Goal: Check status: Check status

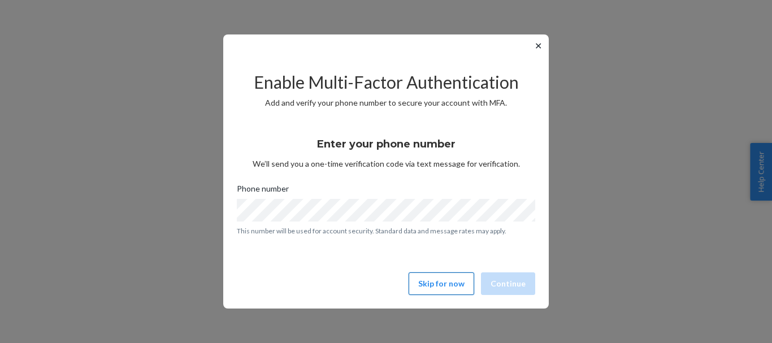
click at [444, 288] on button "Skip for now" at bounding box center [442, 283] width 66 height 23
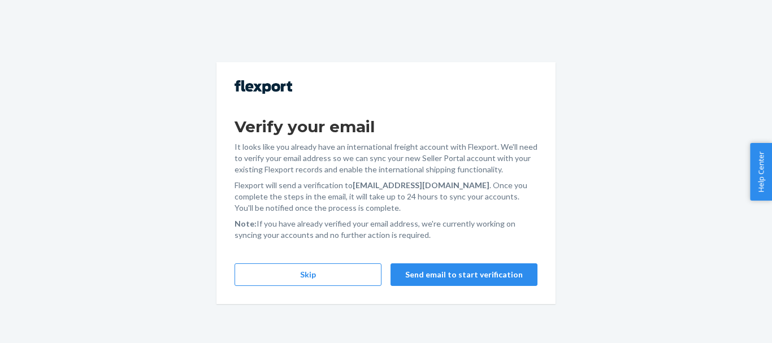
click at [276, 286] on div "Verify your email It looks like you already have an international freight accou…" at bounding box center [385, 183] width 339 height 242
click at [279, 272] on button "Skip" at bounding box center [307, 274] width 147 height 23
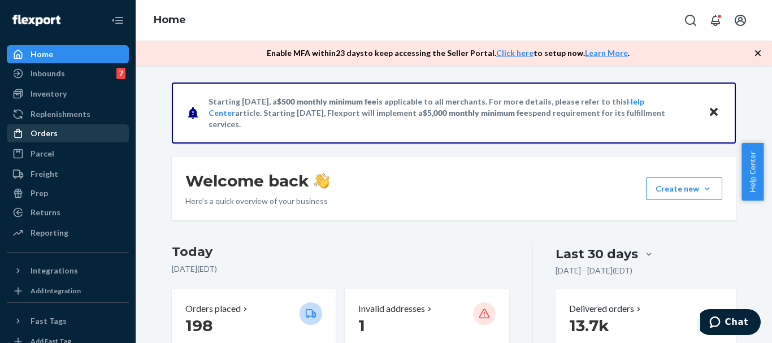
click at [69, 127] on div "Orders" at bounding box center [68, 133] width 120 height 16
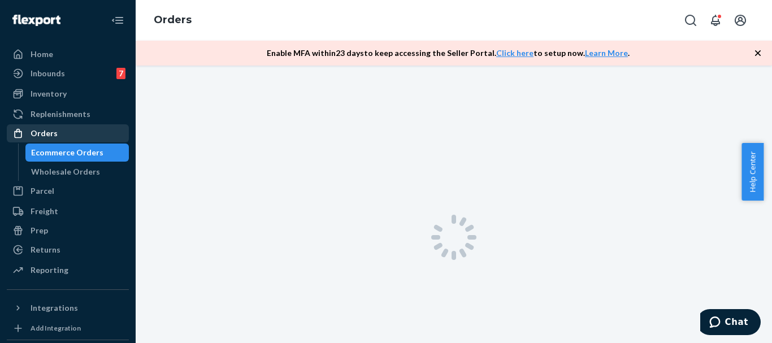
click at [69, 127] on div "Orders" at bounding box center [68, 133] width 120 height 16
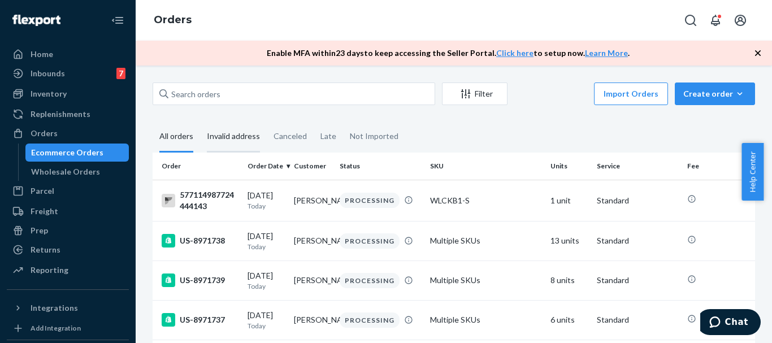
click at [218, 142] on div "Invalid address" at bounding box center [233, 136] width 53 height 31
click at [200, 121] on input "Invalid address" at bounding box center [200, 121] width 0 height 0
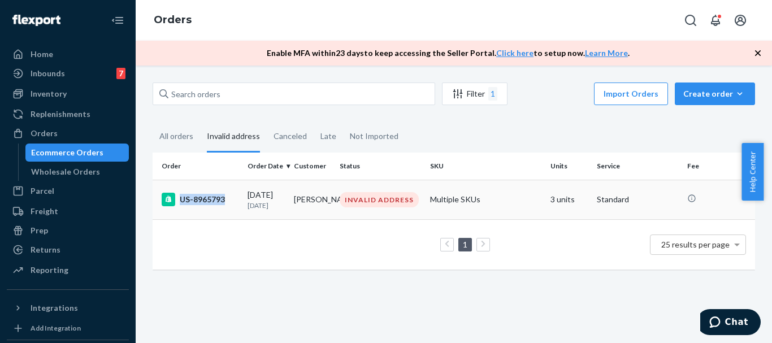
copy div "US-8965793"
drag, startPoint x: 229, startPoint y: 205, endPoint x: 223, endPoint y: 220, distance: 17.0
click at [223, 219] on td "US-8965793" at bounding box center [198, 200] width 90 height 40
